Goal: Task Accomplishment & Management: Use online tool/utility

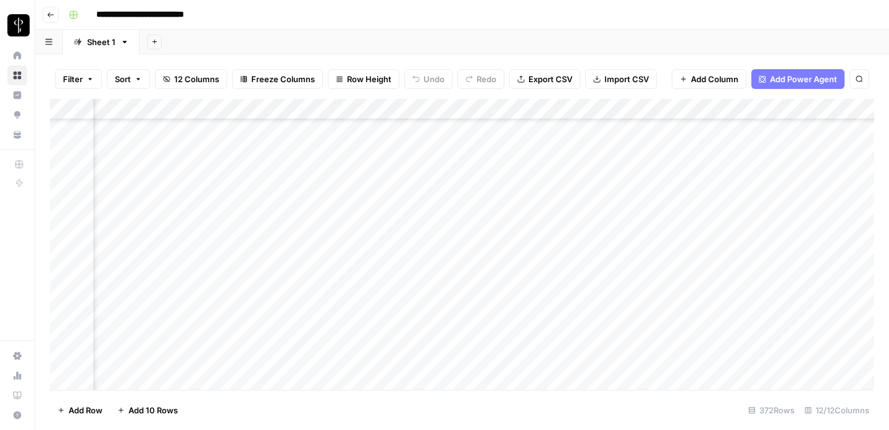
scroll to position [5024, 0]
click at [870, 359] on icon "close" at bounding box center [871, 360] width 6 height 6
click at [782, 337] on div "Add Column" at bounding box center [462, 244] width 824 height 291
click at [696, 336] on div "Add Column" at bounding box center [462, 244] width 824 height 291
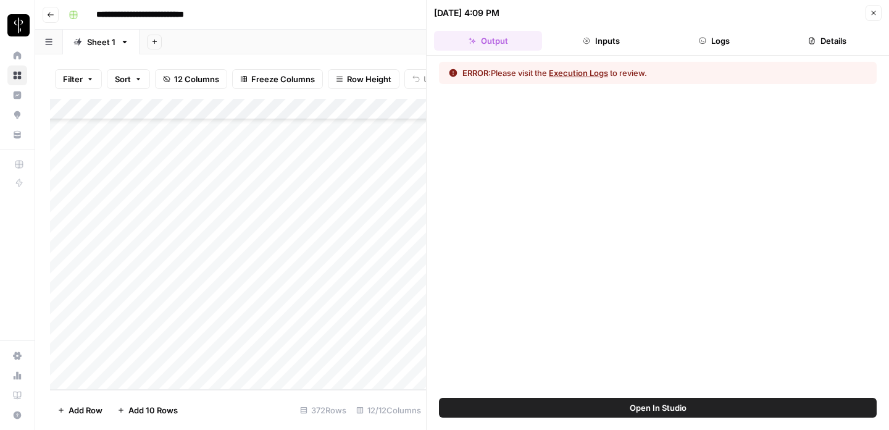
click at [868, 15] on button "Close" at bounding box center [873, 13] width 16 height 16
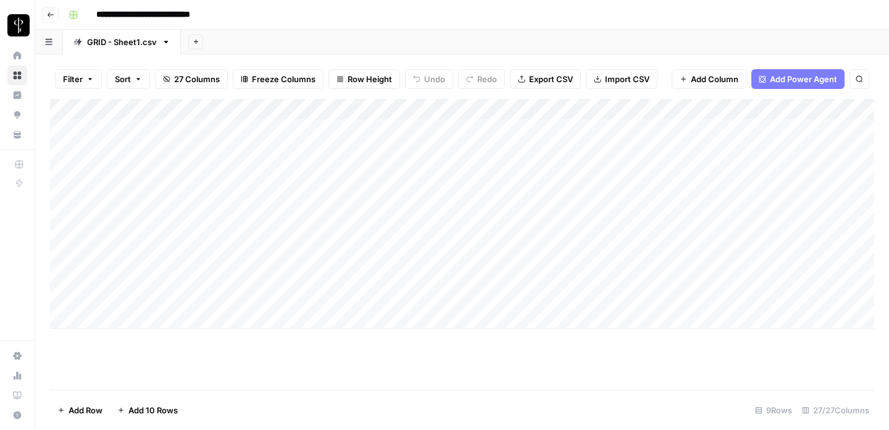
click at [244, 217] on div "Add Column" at bounding box center [462, 214] width 824 height 230
click at [513, 233] on div "Add Column" at bounding box center [462, 214] width 824 height 230
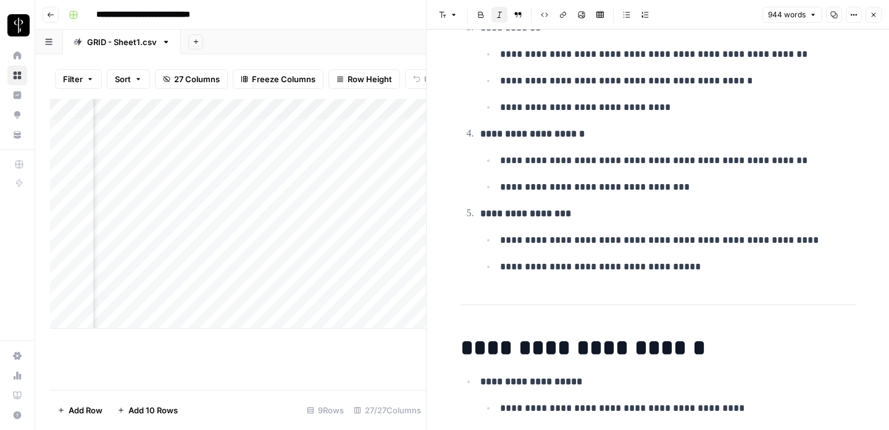
scroll to position [2333, 0]
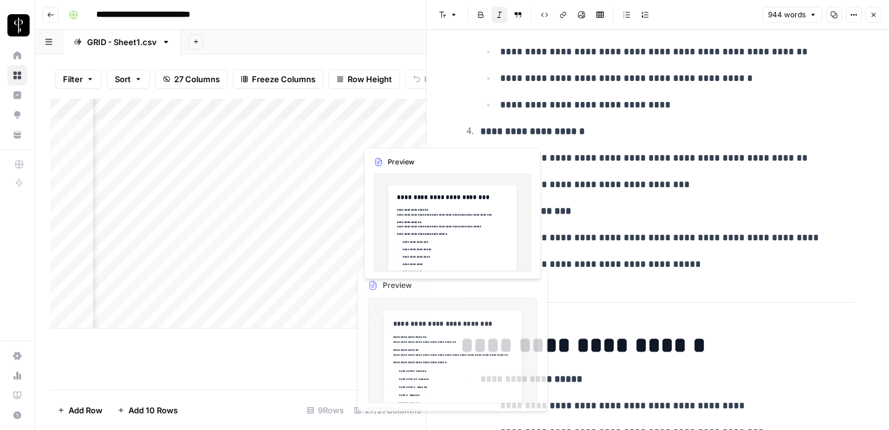
click at [401, 299] on div "Add Column" at bounding box center [238, 214] width 376 height 230
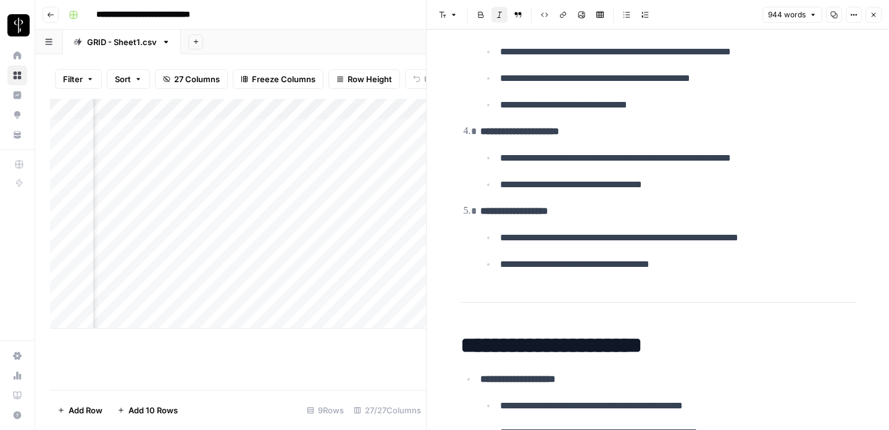
click at [884, 14] on header "Font style Bold Italic Block quote Code block Link Image Insert Table Bulleted …" at bounding box center [657, 15] width 462 height 30
click at [876, 15] on span "Close" at bounding box center [876, 15] width 1 height 1
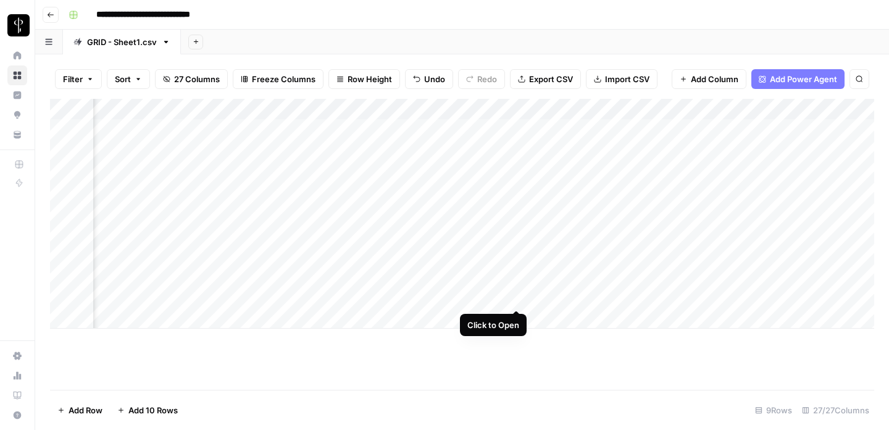
click at [517, 298] on div "Add Column" at bounding box center [462, 214] width 824 height 230
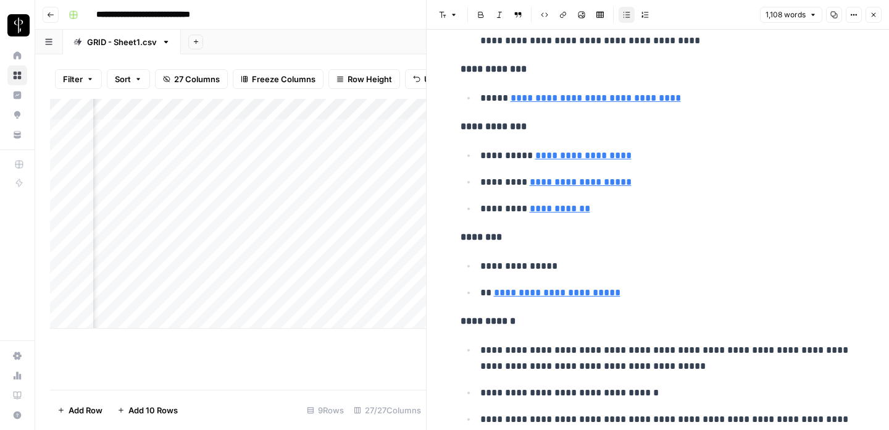
scroll to position [5150, 0]
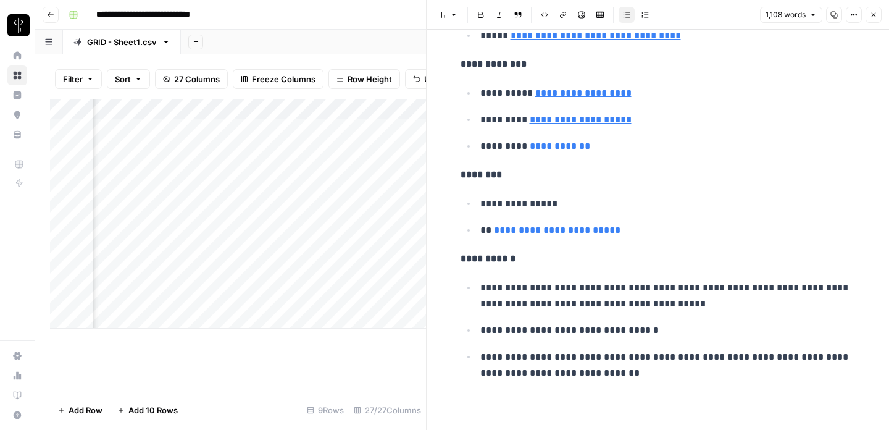
click at [872, 16] on icon "button" at bounding box center [873, 14] width 7 height 7
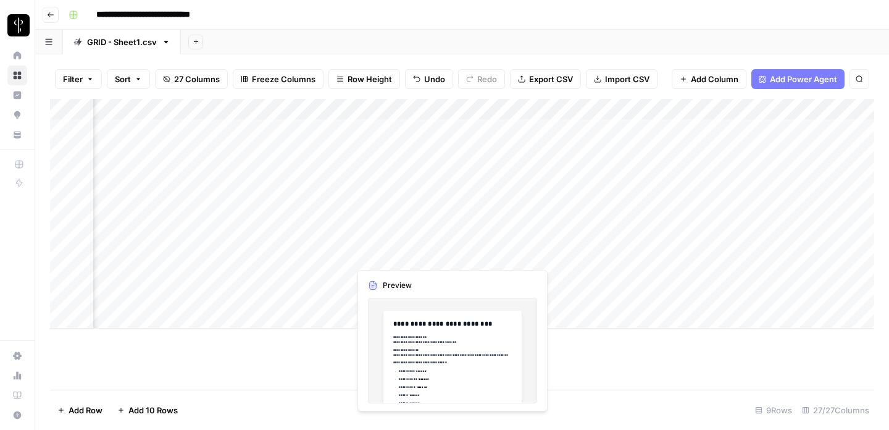
click at [516, 255] on div "Add Column" at bounding box center [462, 214] width 824 height 230
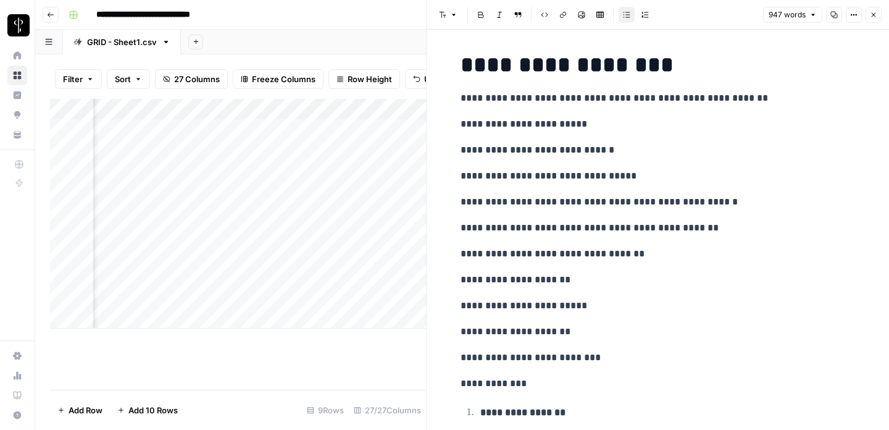
scroll to position [2124, 0]
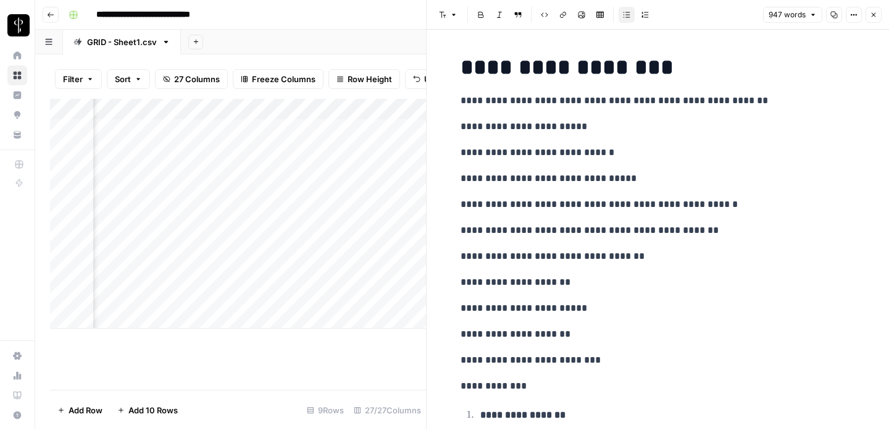
drag, startPoint x: 464, startPoint y: 99, endPoint x: 589, endPoint y: 115, distance: 126.2
drag, startPoint x: 583, startPoint y: 122, endPoint x: 611, endPoint y: 369, distance: 248.4
copy div "**********"
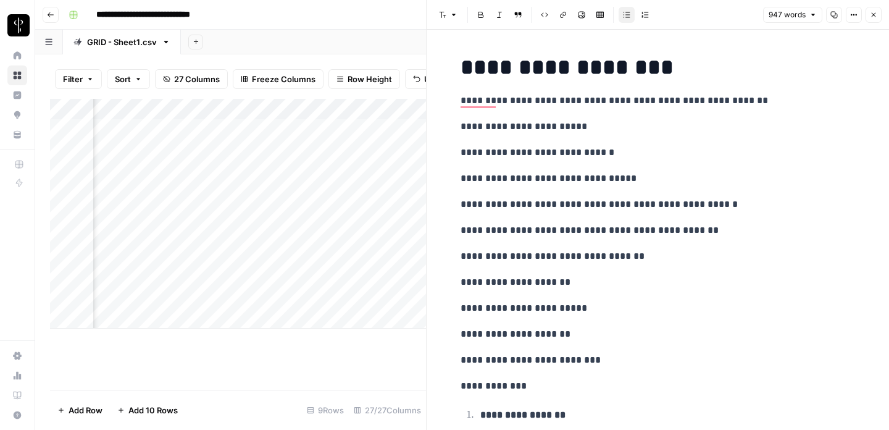
click at [873, 7] on button "Close" at bounding box center [873, 15] width 16 height 16
